Goal: Task Accomplishment & Management: Use online tool/utility

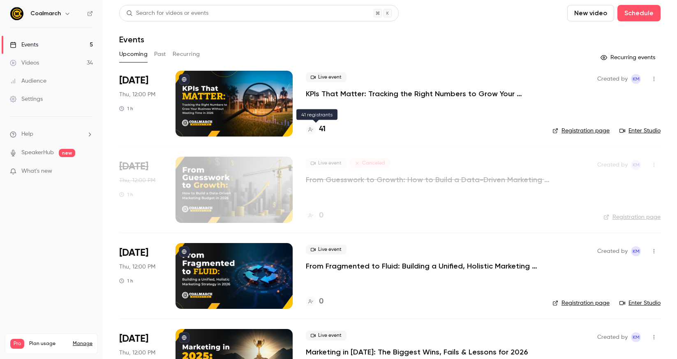
click at [323, 129] on h4 "41" at bounding box center [322, 129] width 7 height 11
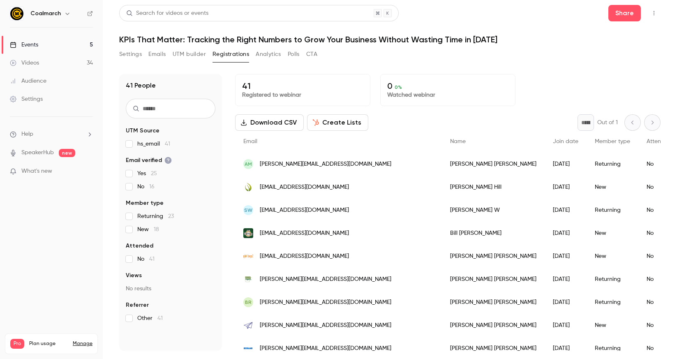
click at [27, 46] on div "Events" at bounding box center [24, 45] width 28 height 8
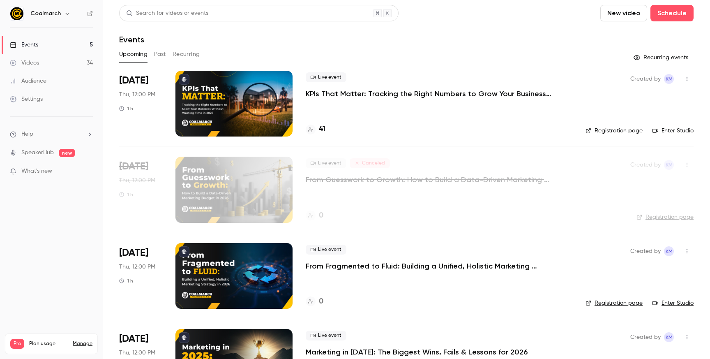
click at [317, 127] on div "41" at bounding box center [316, 129] width 20 height 11
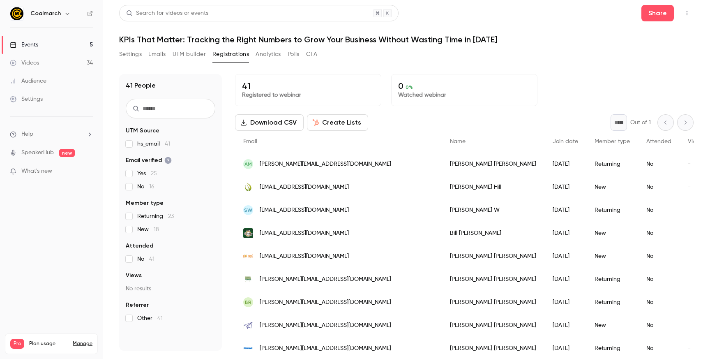
click at [330, 129] on button "Create Lists" at bounding box center [337, 122] width 61 height 16
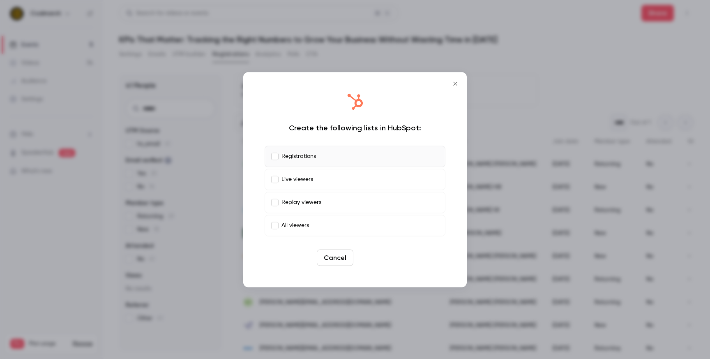
click at [379, 255] on button "Create" at bounding box center [375, 257] width 37 height 16
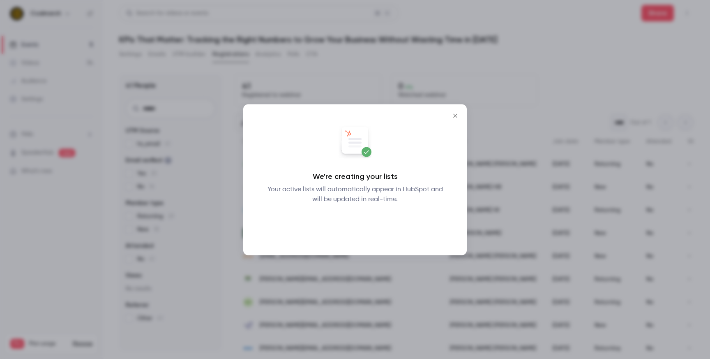
click at [356, 222] on button "Okay" at bounding box center [355, 225] width 30 height 16
